Goal: Task Accomplishment & Management: Complete application form

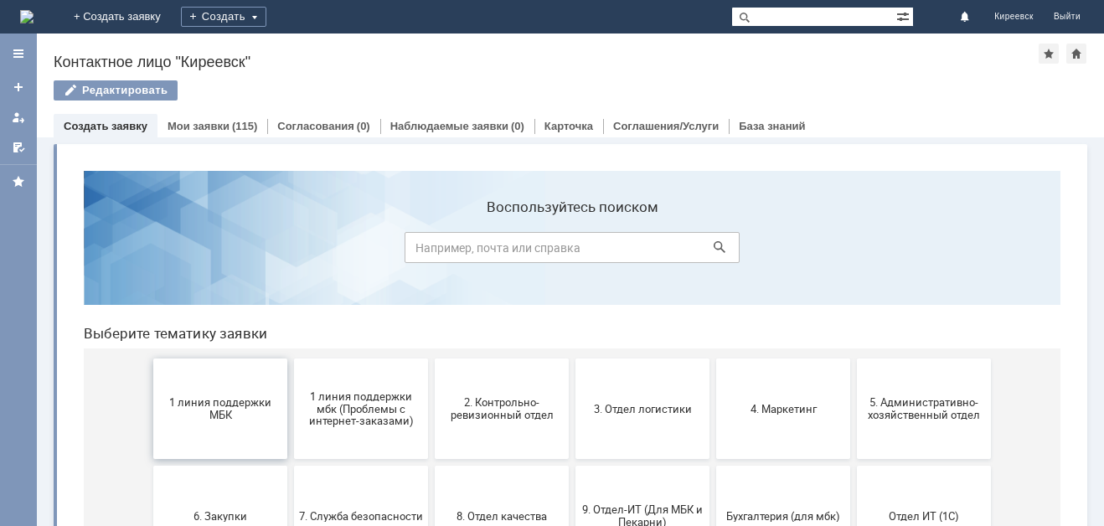
click at [243, 408] on span "1 линия поддержки МБК" at bounding box center [220, 408] width 124 height 25
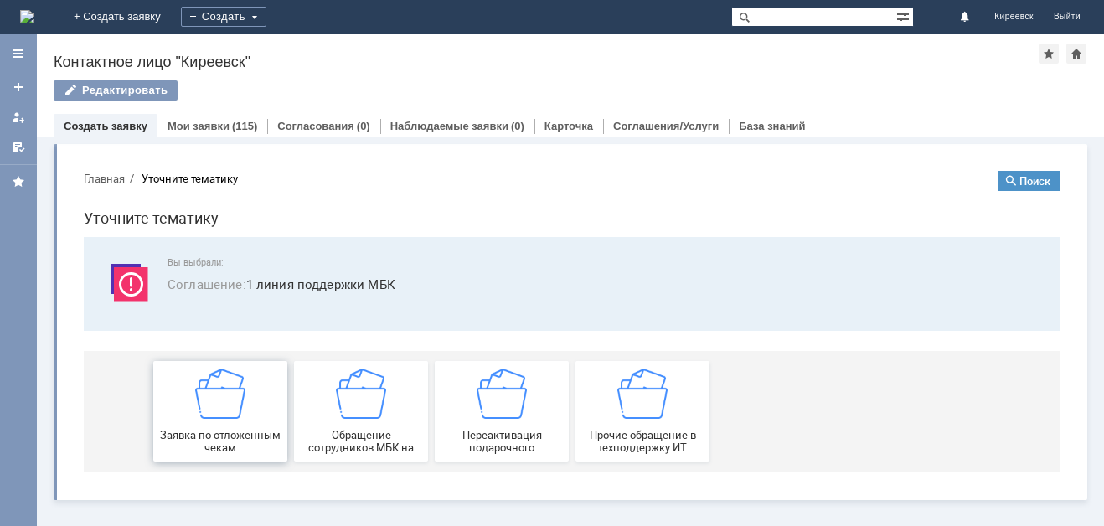
click at [265, 390] on div "Заявка по отложенным чекам" at bounding box center [220, 411] width 124 height 85
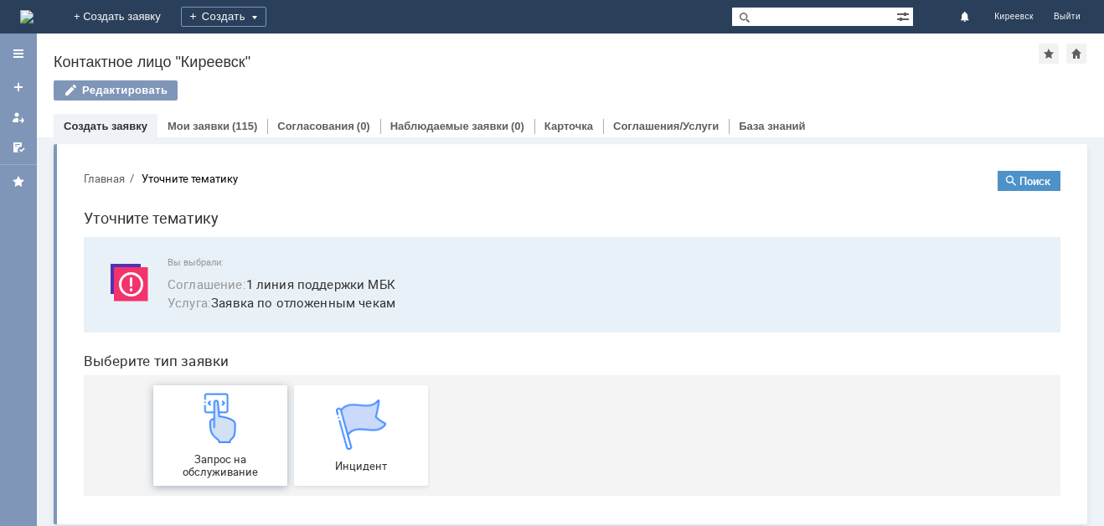
click at [266, 390] on link "Запрос на обслуживание" at bounding box center [220, 435] width 134 height 101
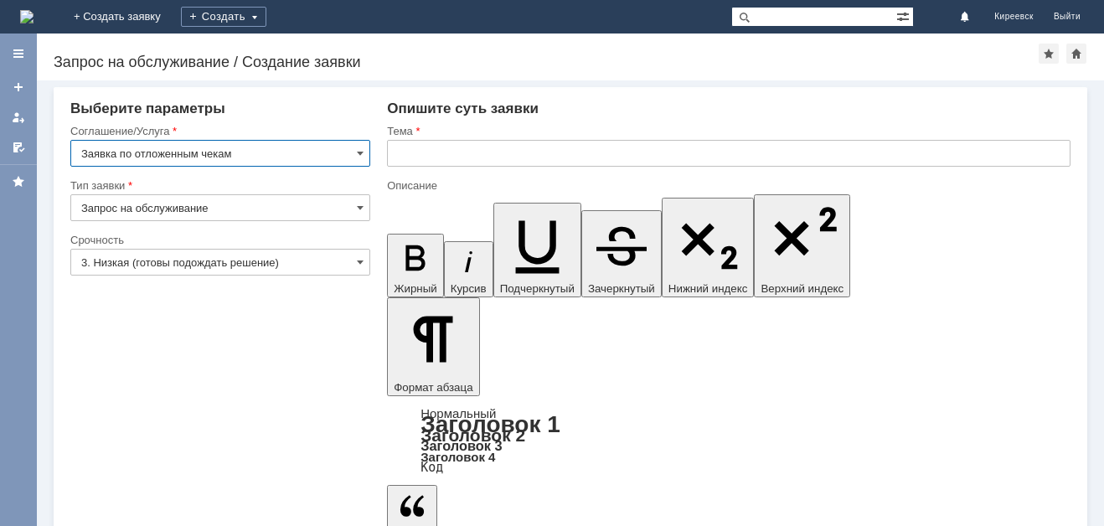
click at [243, 264] on input "3. Низкая (готовы подождать решение)" at bounding box center [220, 262] width 300 height 27
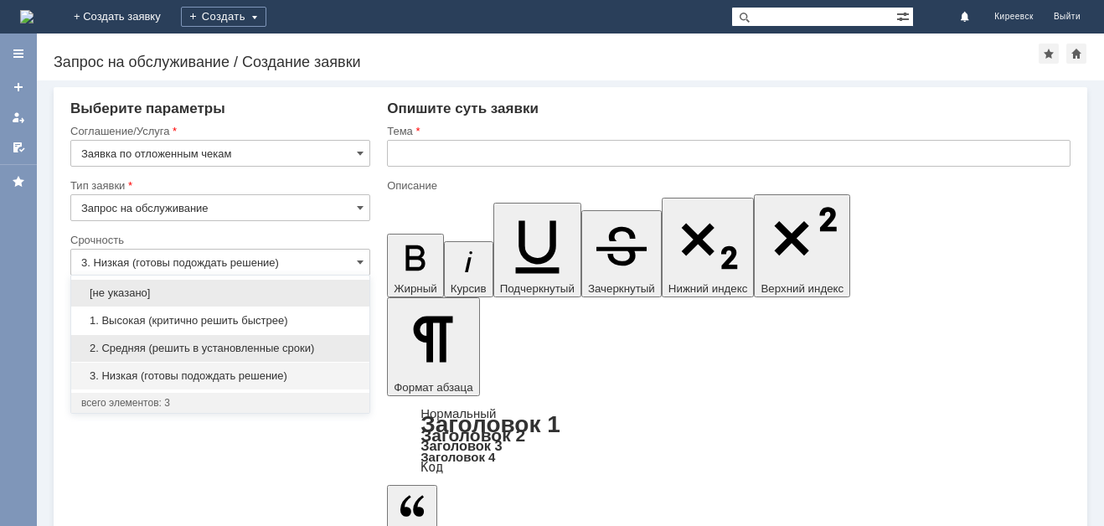
click at [214, 343] on span "2. Средняя (решить в установленные сроки)" at bounding box center [220, 348] width 278 height 13
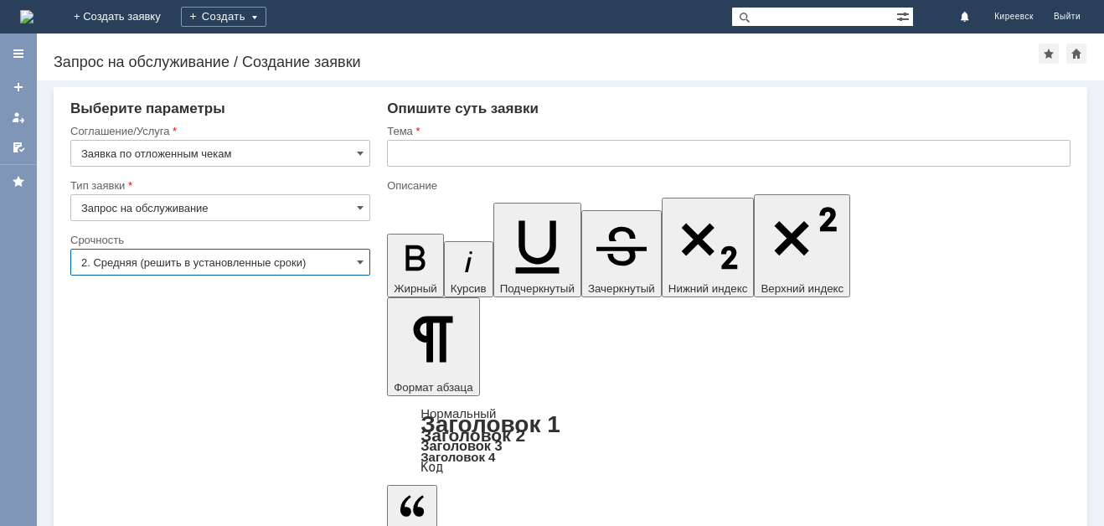
type input "2. Средняя (решить в установленные сроки)"
click at [468, 141] on input "text" at bounding box center [728, 153] width 683 height 27
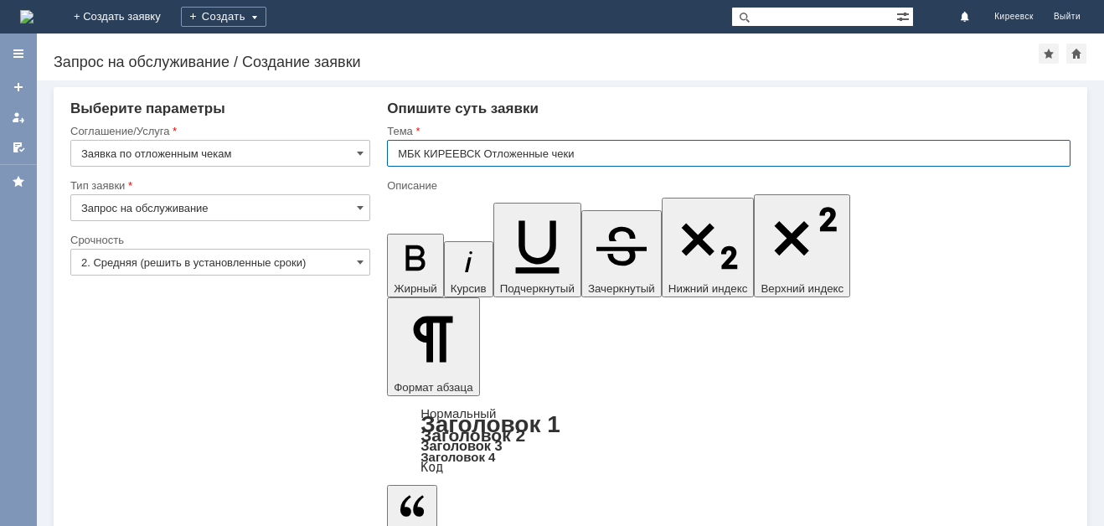
type input "МБК КИРЕЕВСК Отложенные чеки"
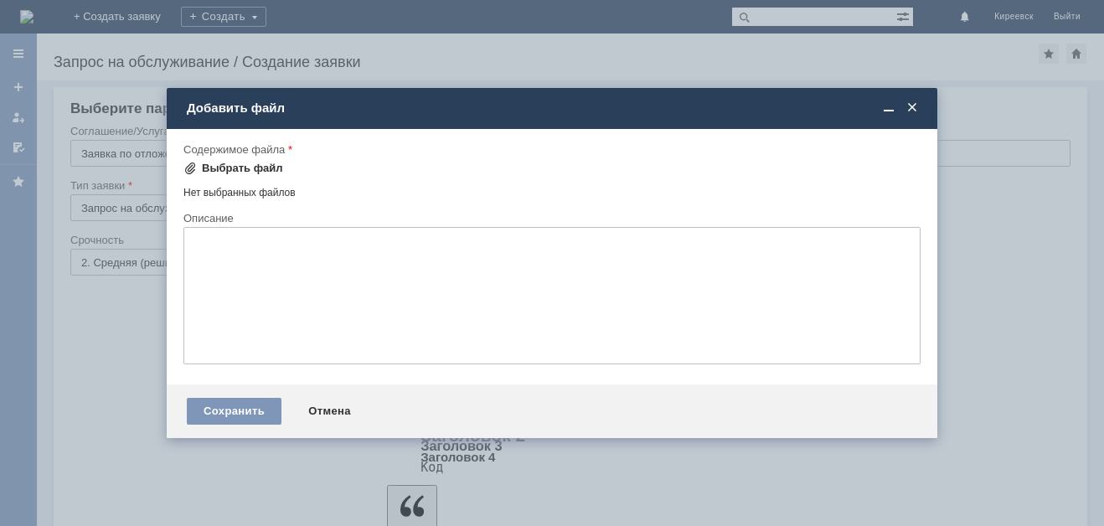
click at [240, 158] on div "Выбрать файл" at bounding box center [233, 168] width 100 height 20
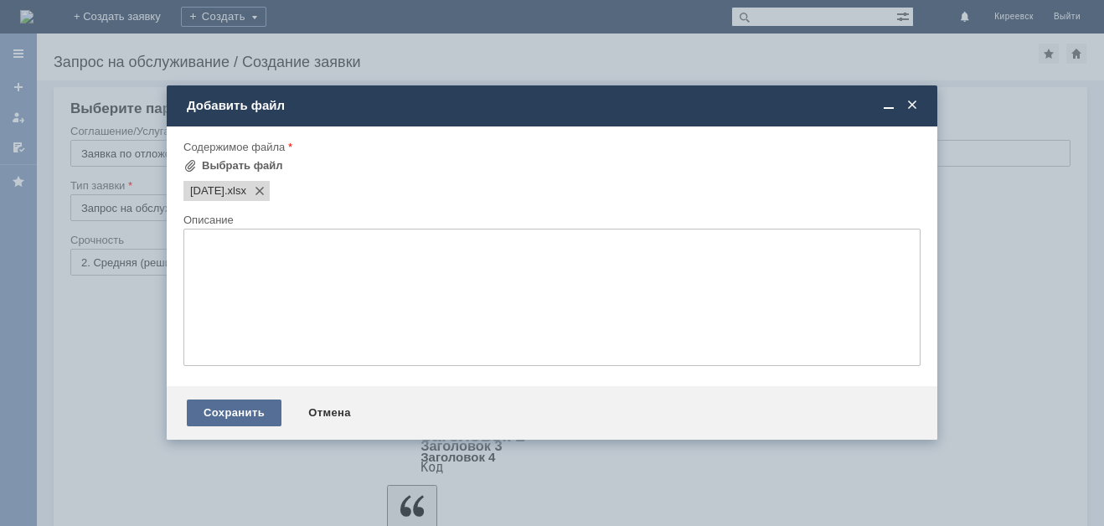
click at [263, 415] on div "Сохранить" at bounding box center [234, 413] width 95 height 27
